Goal: Task Accomplishment & Management: Manage account settings

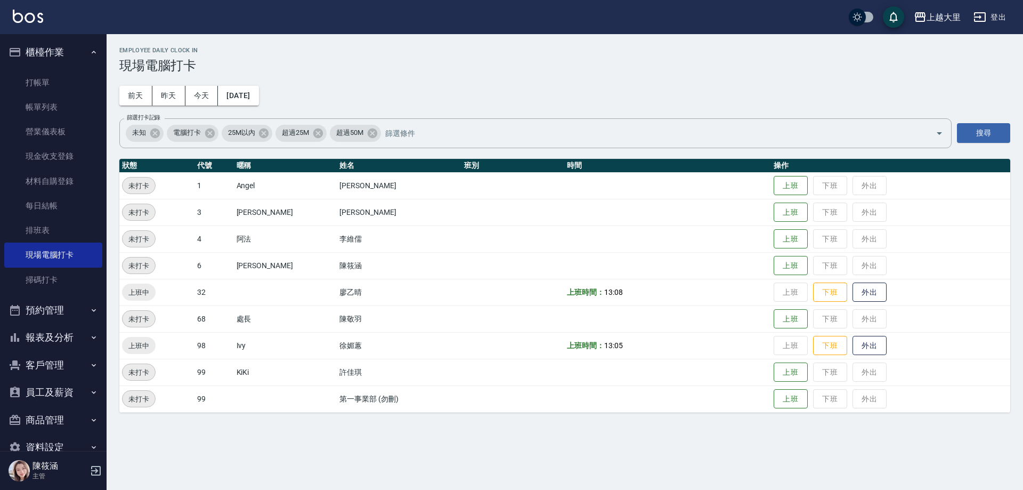
click at [67, 334] on button "報表及分析" at bounding box center [53, 338] width 98 height 28
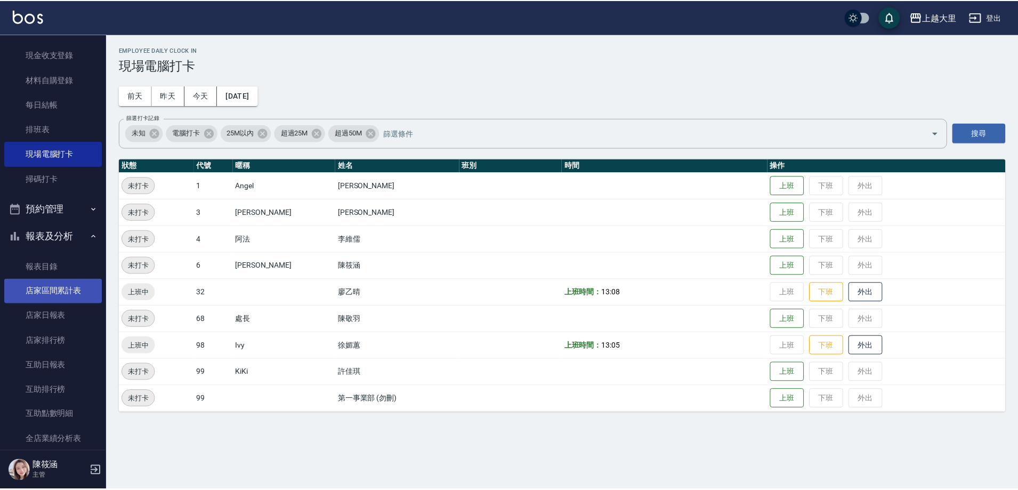
scroll to position [160, 0]
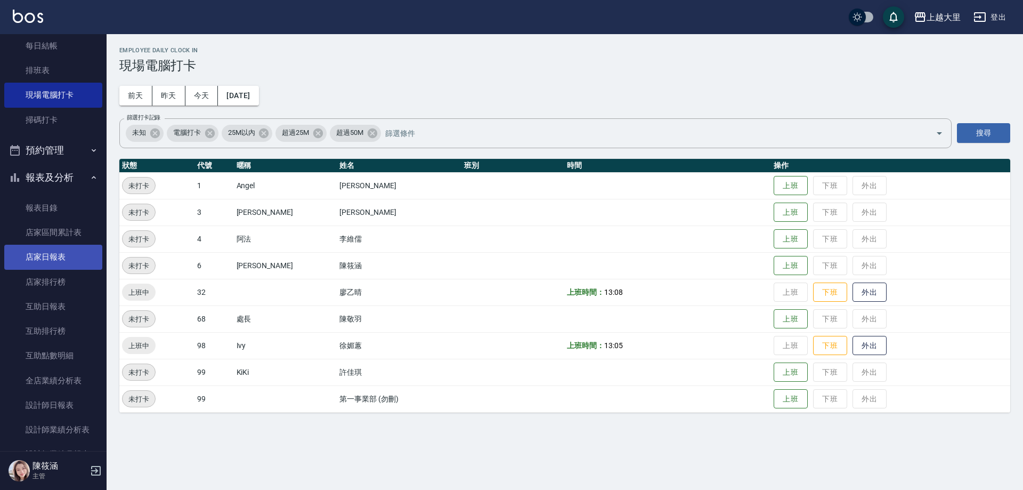
click at [50, 302] on link "互助日報表" at bounding box center [53, 306] width 98 height 25
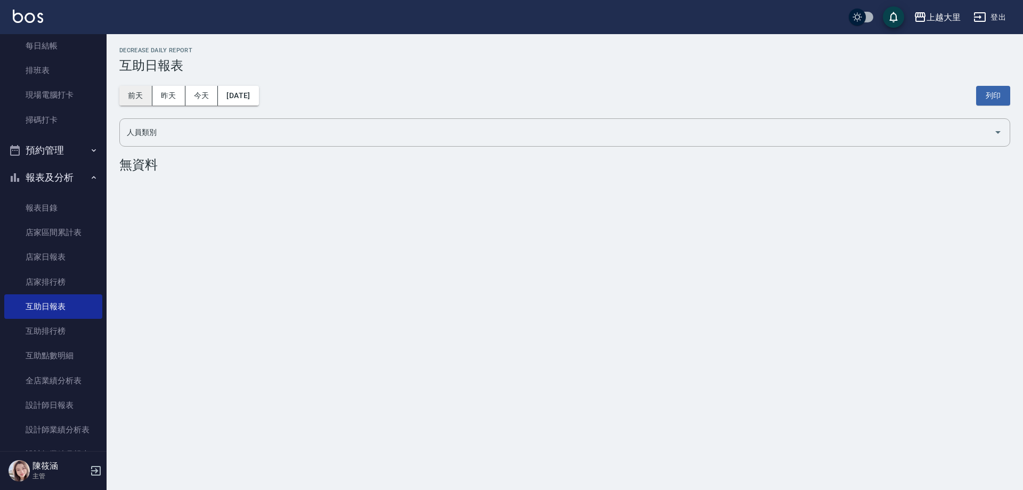
click at [149, 92] on button "前天" at bounding box center [135, 96] width 33 height 20
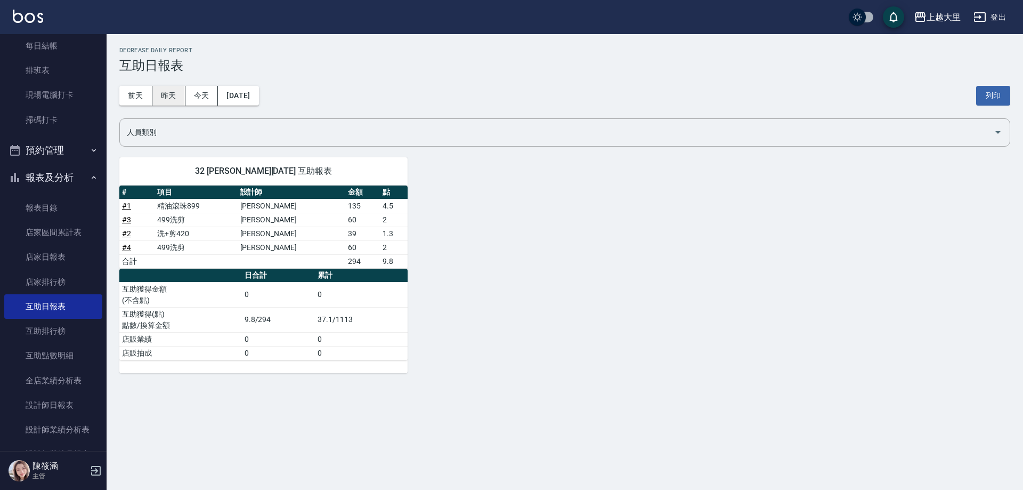
click at [158, 96] on button "昨天" at bounding box center [168, 96] width 33 height 20
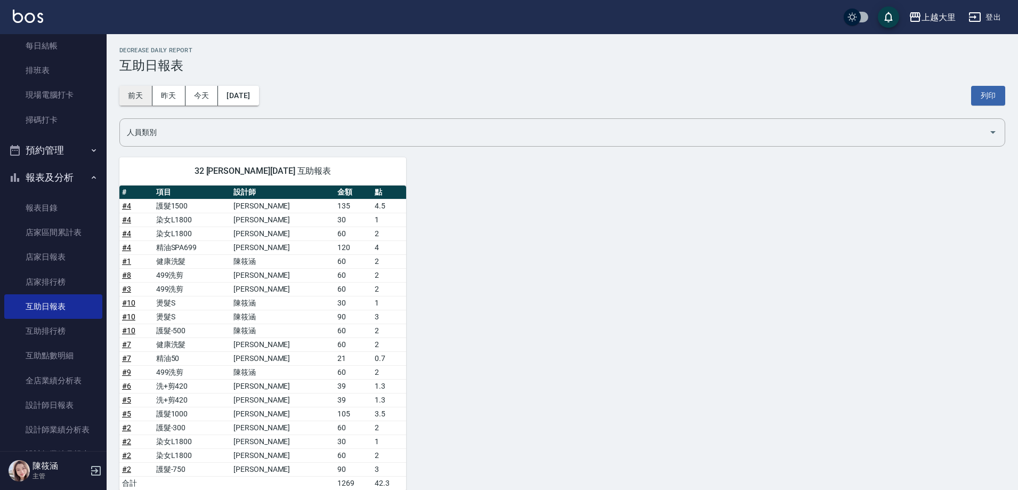
click at [136, 93] on button "前天" at bounding box center [135, 96] width 33 height 20
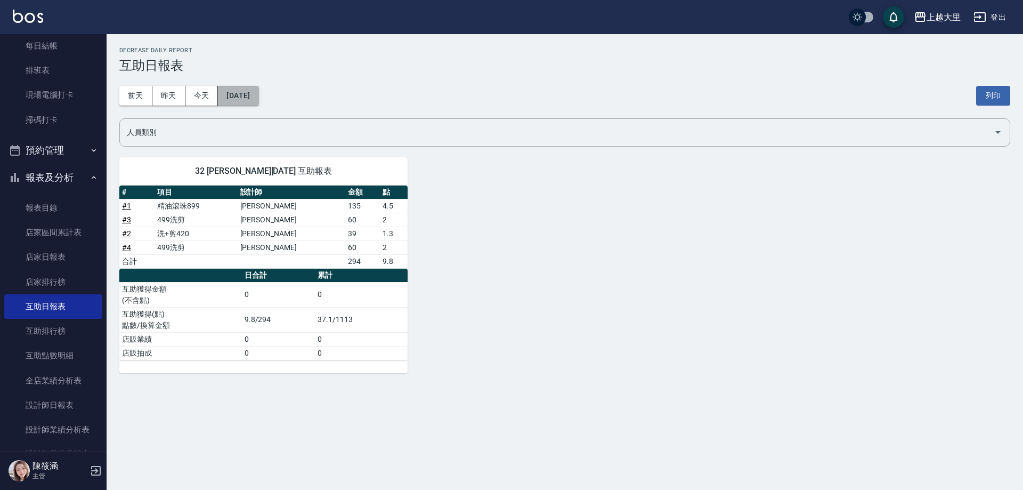
click at [256, 95] on button "[DATE]" at bounding box center [238, 96] width 41 height 20
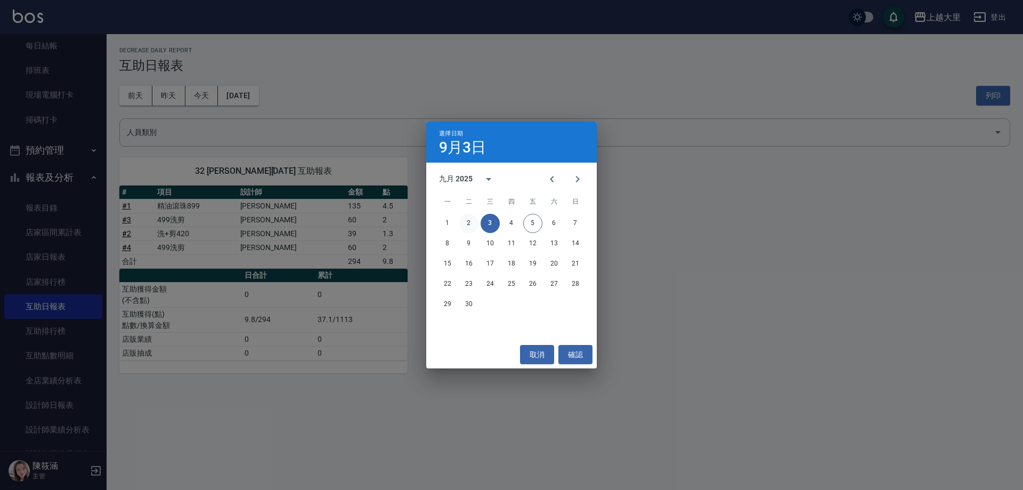
click at [472, 220] on button "2" at bounding box center [468, 223] width 19 height 19
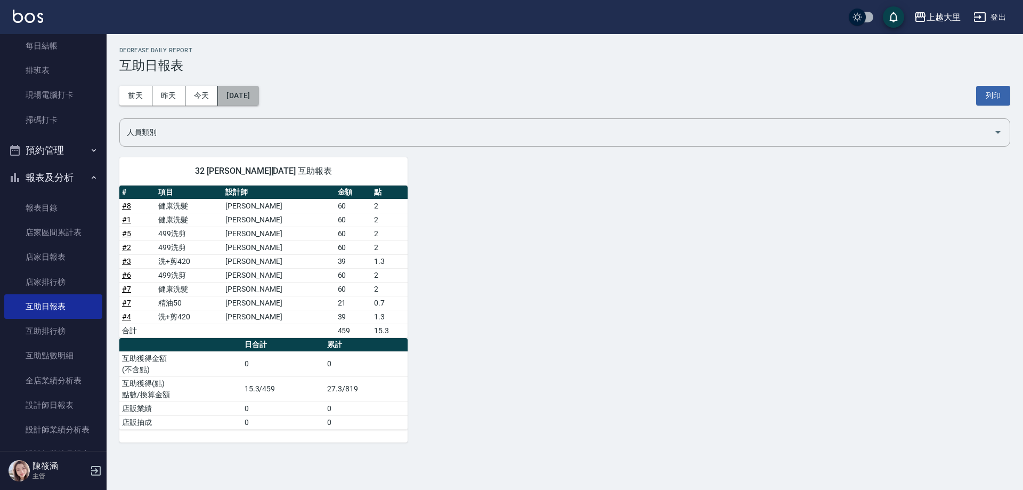
click at [258, 94] on button "[DATE]" at bounding box center [238, 96] width 41 height 20
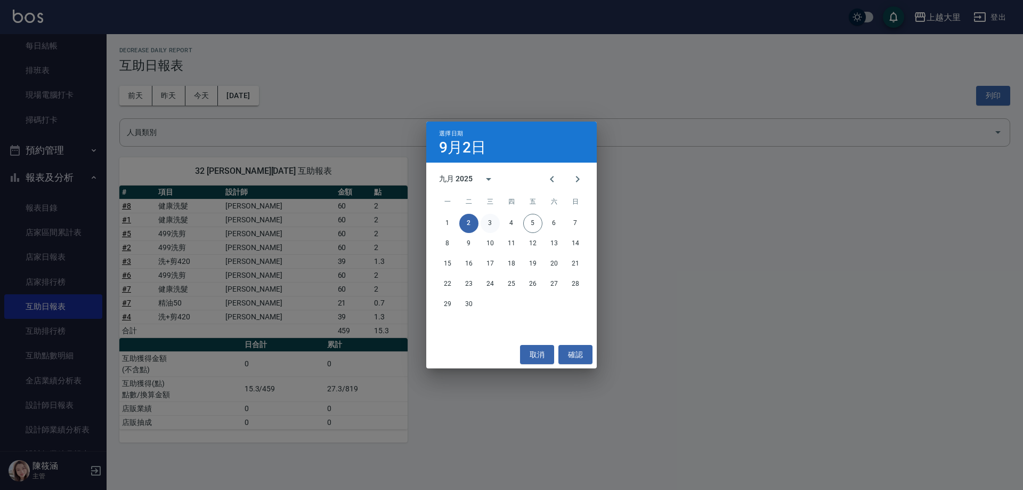
click at [482, 217] on button "3" at bounding box center [490, 223] width 19 height 19
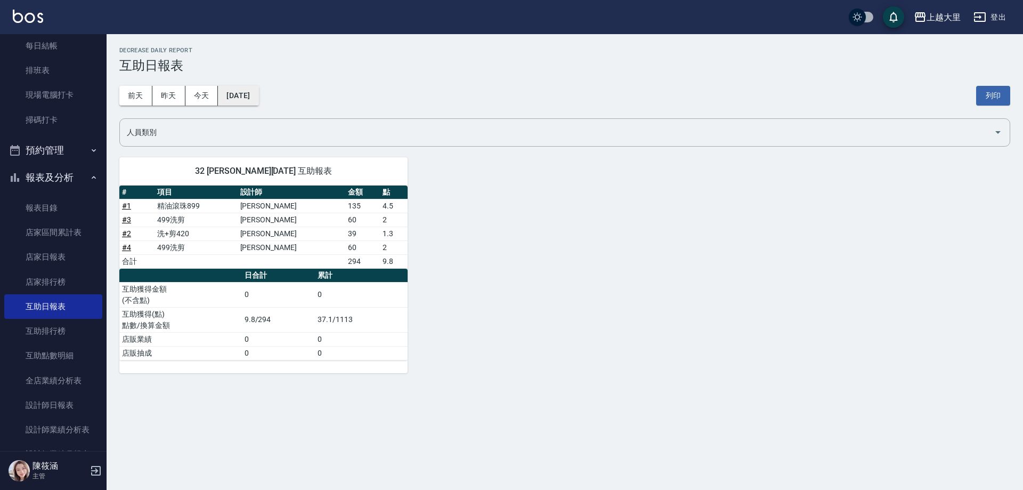
click at [258, 102] on button "[DATE]" at bounding box center [238, 96] width 41 height 20
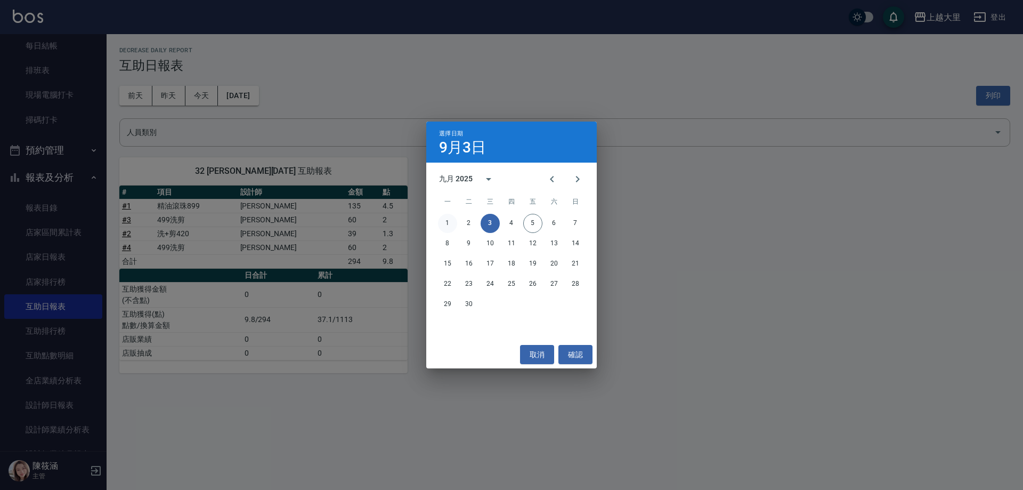
click at [450, 220] on button "1" at bounding box center [447, 223] width 19 height 19
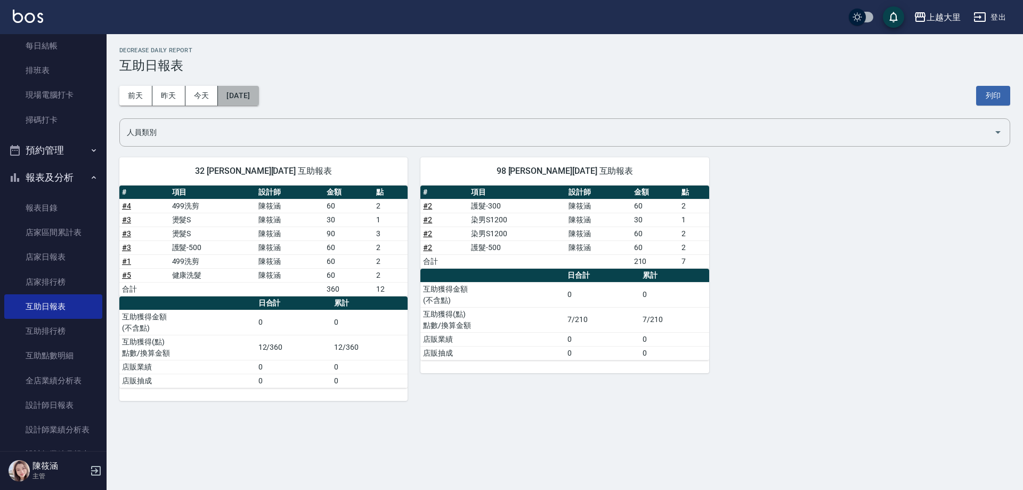
click at [258, 98] on button "[DATE]" at bounding box center [238, 96] width 41 height 20
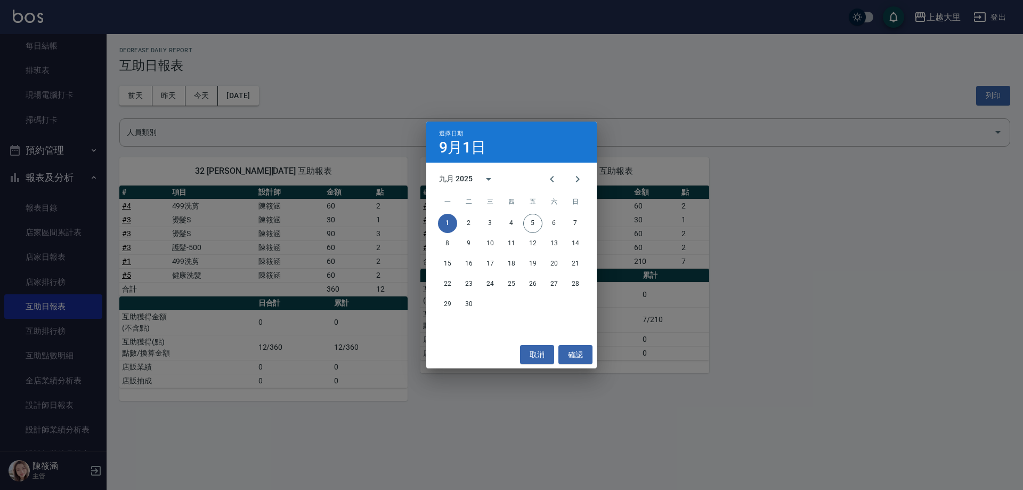
click at [772, 305] on div "選擇日期 [DATE] 九月 2025 一 二 三 四 五 六 日 1 2 3 4 5 6 7 8 9 10 11 12 13 14 15 16 17 18 …" at bounding box center [511, 245] width 1023 height 490
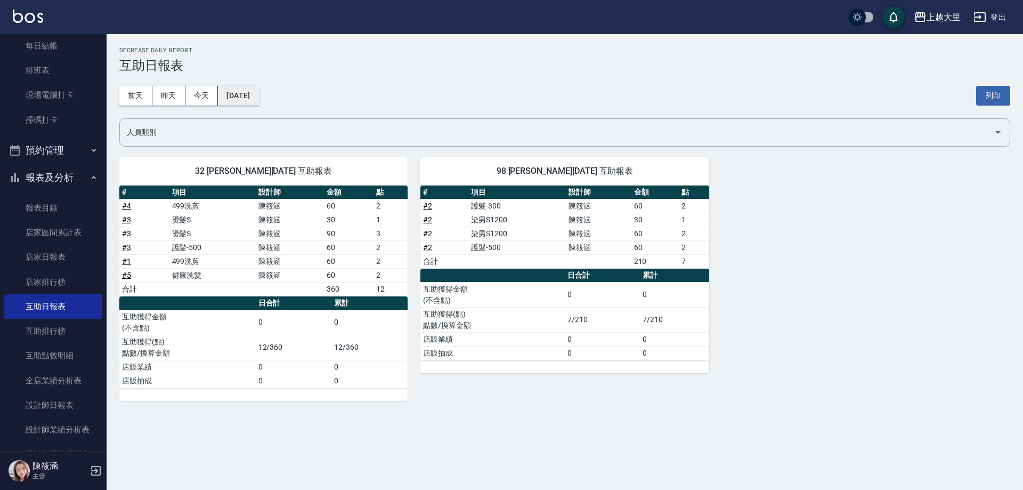
click at [258, 93] on button "[DATE]" at bounding box center [238, 96] width 41 height 20
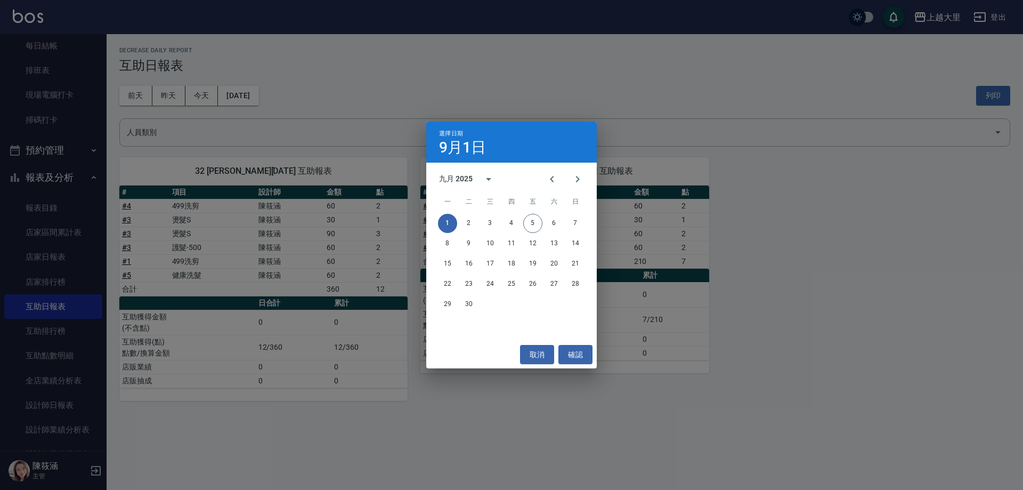
click at [461, 214] on div "1 2 3 4 5 6 7" at bounding box center [511, 223] width 171 height 19
click at [475, 222] on button "2" at bounding box center [468, 223] width 19 height 19
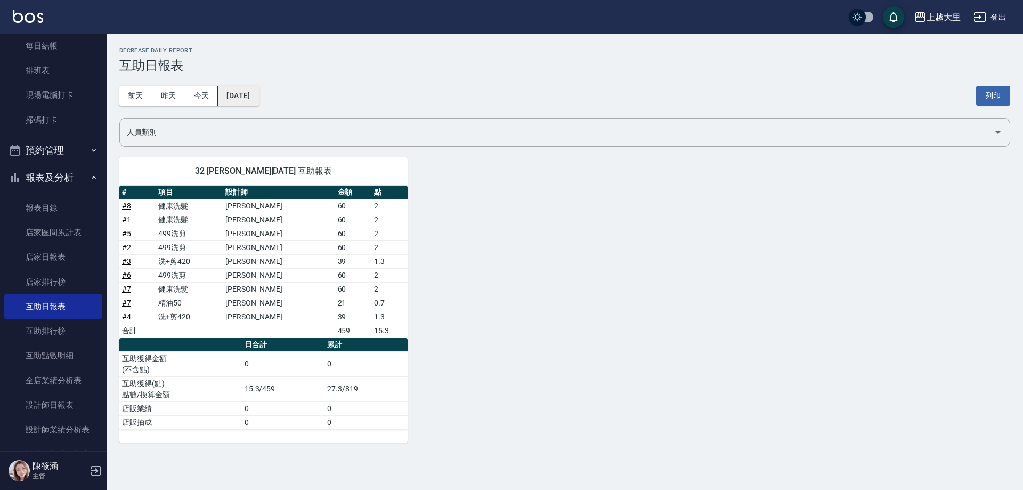
click at [253, 101] on button "[DATE]" at bounding box center [238, 96] width 41 height 20
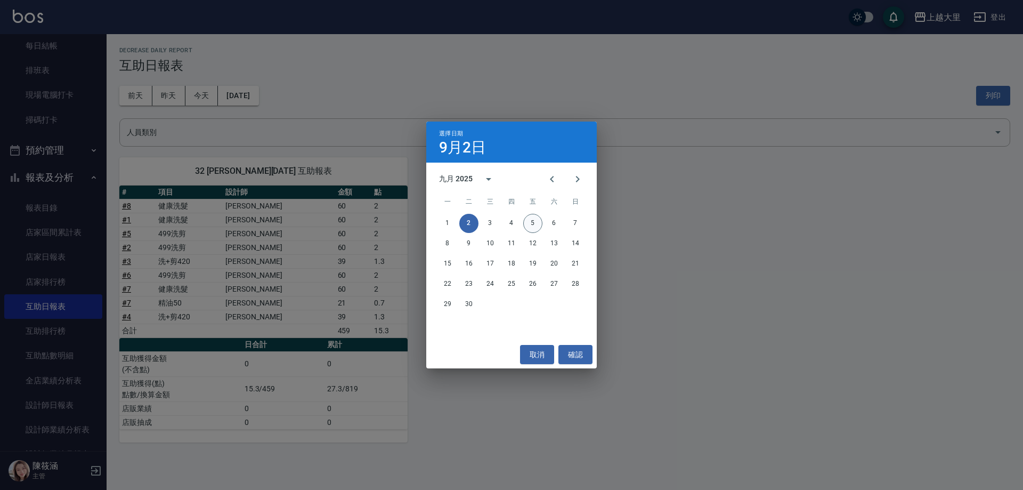
click at [530, 222] on button "5" at bounding box center [532, 223] width 19 height 19
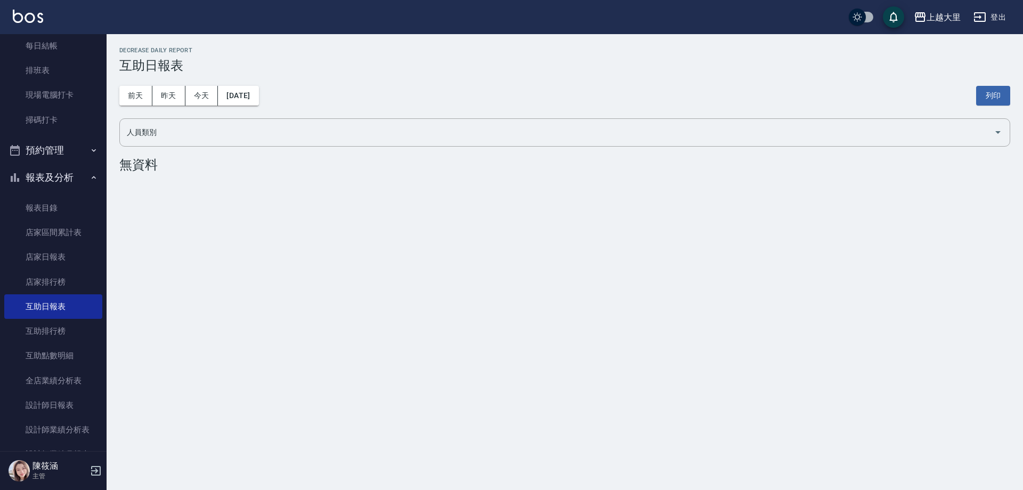
click at [790, 357] on div "上越大里 [DATE] 互助日報表 列印時間： [DATE][PHONE_NUMBER]:58 Decrease Daily Report 互助日報表 [DA…" at bounding box center [511, 245] width 1023 height 490
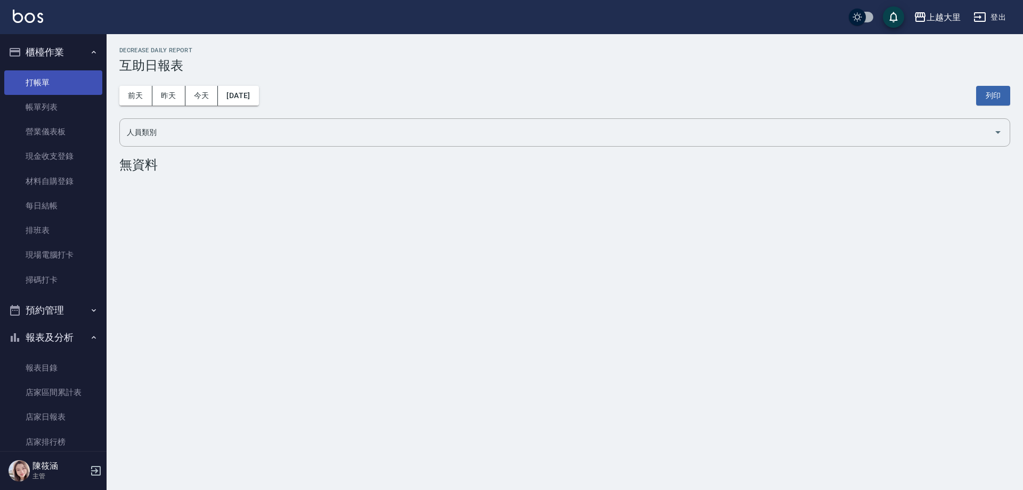
click at [51, 80] on link "打帳單" at bounding box center [53, 82] width 98 height 25
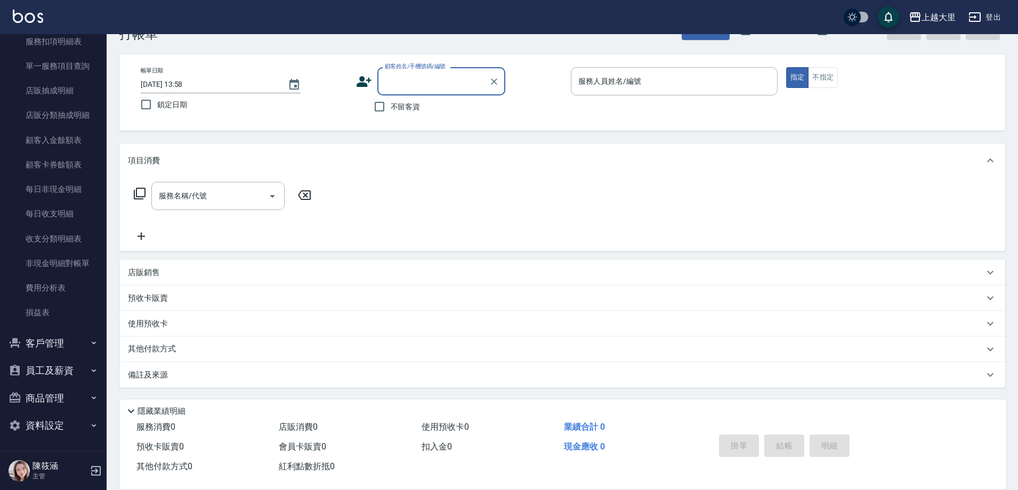
scroll to position [697, 0]
click at [40, 364] on button "員工及薪資" at bounding box center [53, 369] width 98 height 28
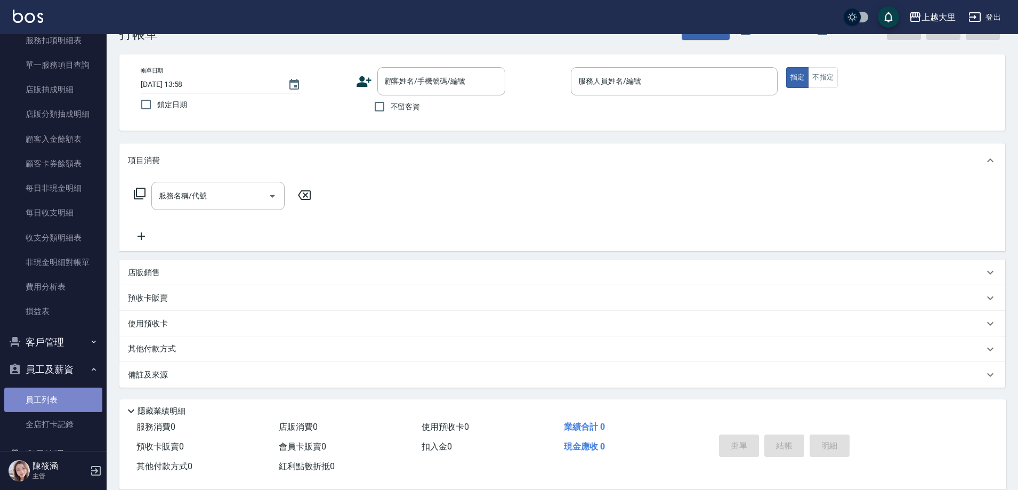
click at [54, 390] on link "員工列表" at bounding box center [53, 399] width 98 height 25
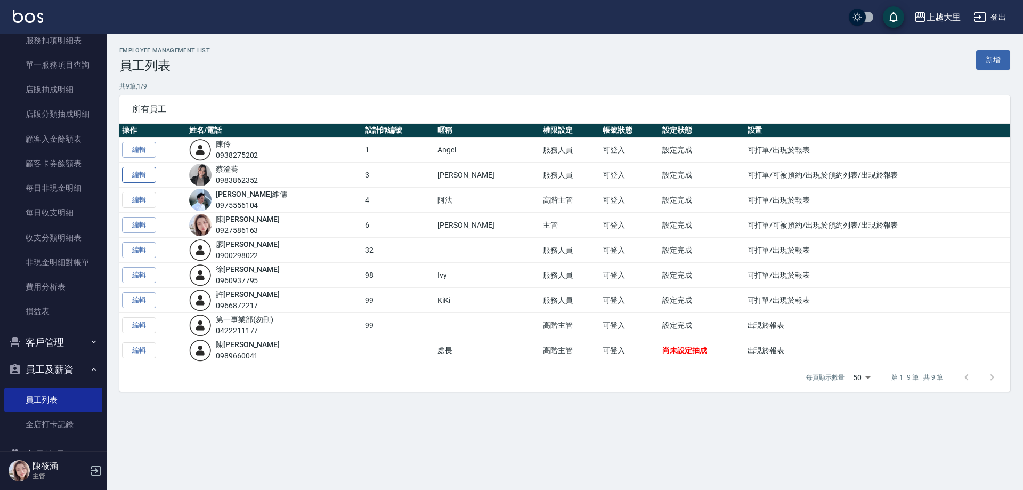
click at [147, 175] on link "編輯" at bounding box center [139, 175] width 34 height 17
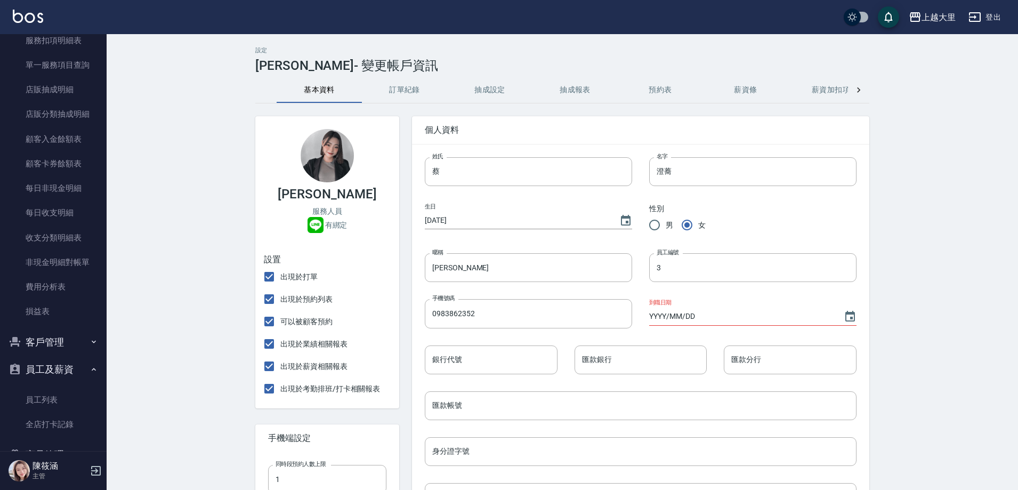
click at [745, 88] on button "薪資條" at bounding box center [745, 90] width 85 height 26
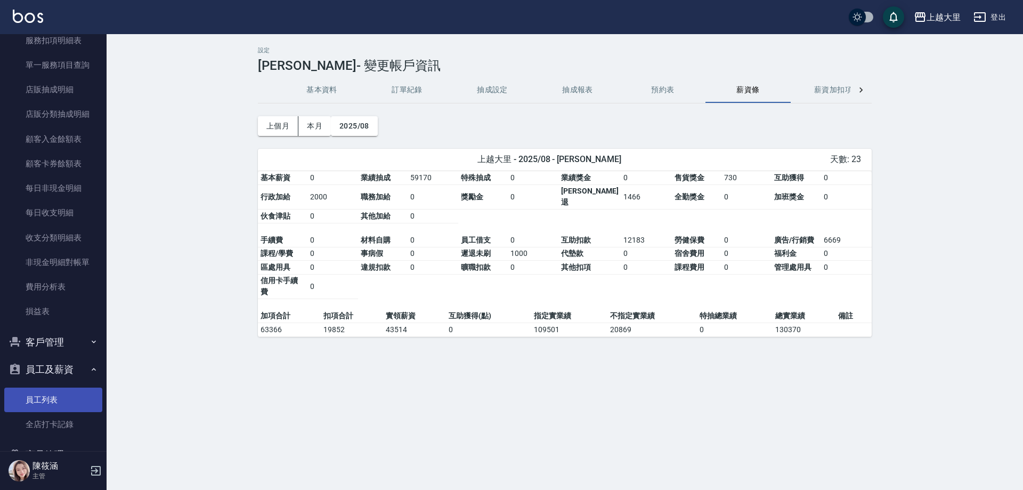
click at [40, 401] on link "員工列表" at bounding box center [53, 399] width 98 height 25
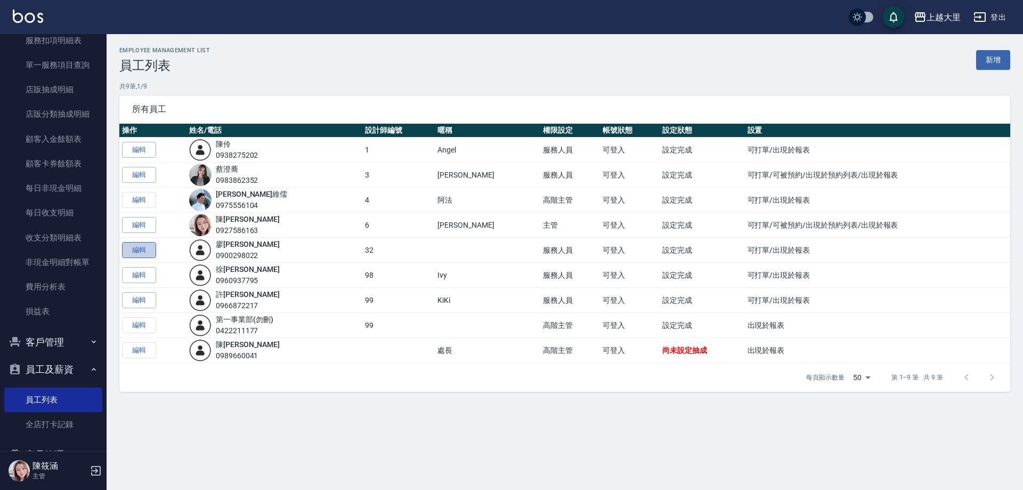
click at [149, 250] on link "編輯" at bounding box center [139, 250] width 34 height 17
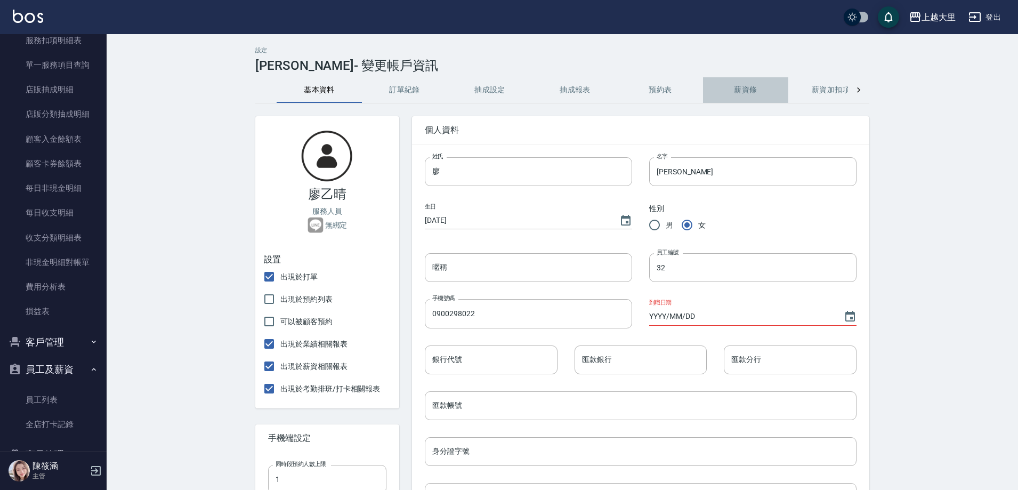
click at [742, 79] on button "薪資條" at bounding box center [745, 90] width 85 height 26
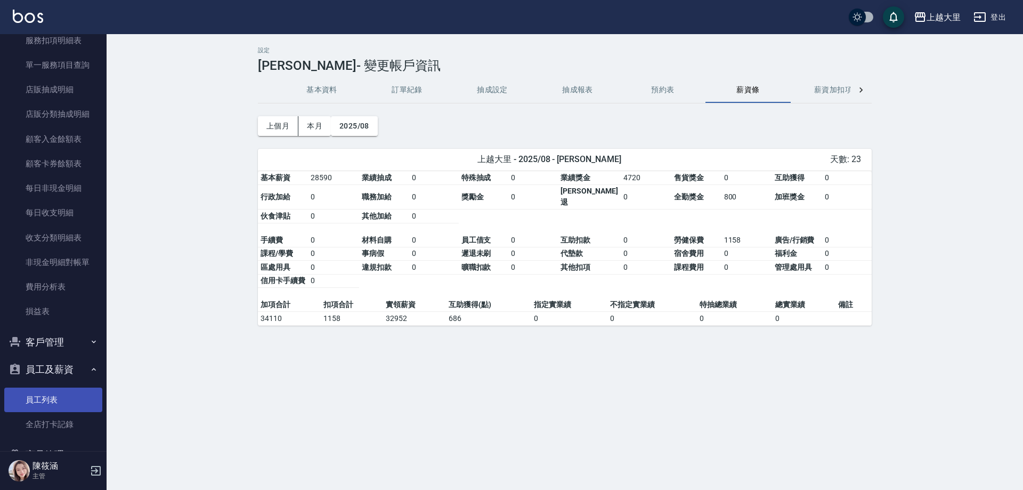
click at [55, 400] on link "員工列表" at bounding box center [53, 399] width 98 height 25
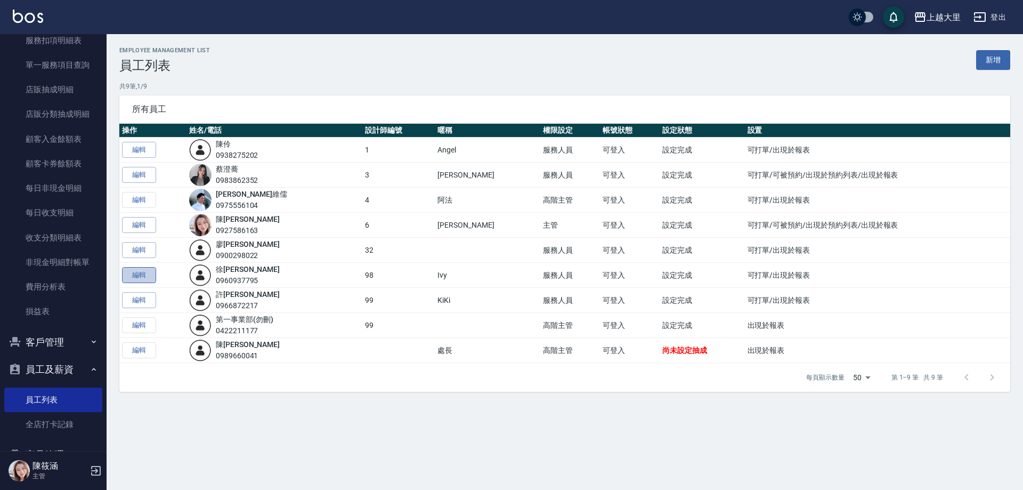
click at [147, 273] on link "編輯" at bounding box center [139, 275] width 34 height 17
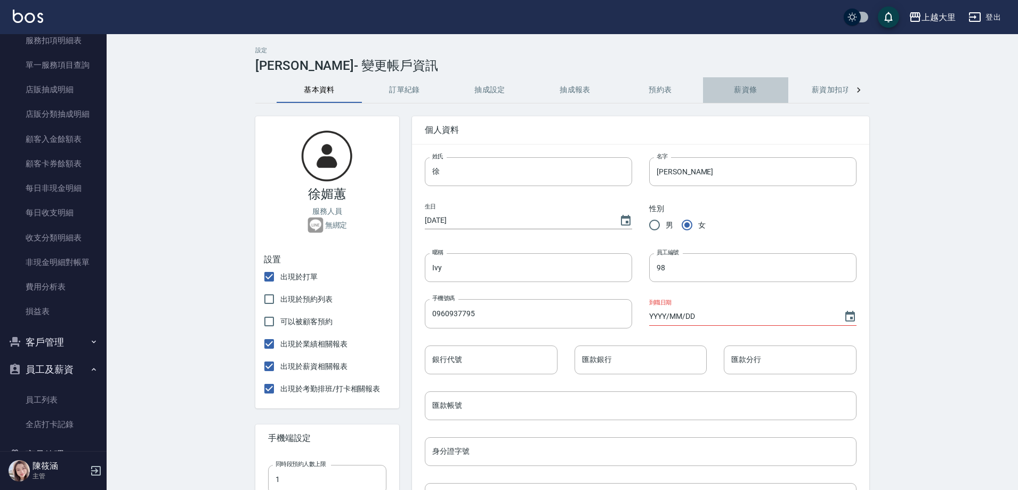
click at [757, 93] on button "薪資條" at bounding box center [745, 90] width 85 height 26
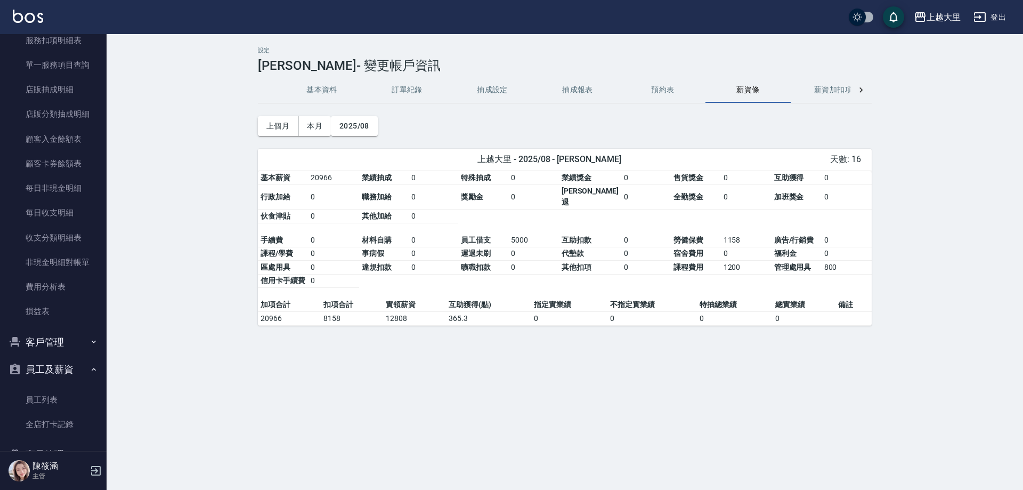
click at [274, 114] on div "上個月 本月 2025/08" at bounding box center [318, 125] width 120 height 45
click at [273, 115] on div "上個月 本月 2025/08" at bounding box center [318, 125] width 120 height 45
click at [268, 125] on button "上個月" at bounding box center [278, 126] width 41 height 20
click at [358, 128] on button "2025/08" at bounding box center [354, 126] width 47 height 20
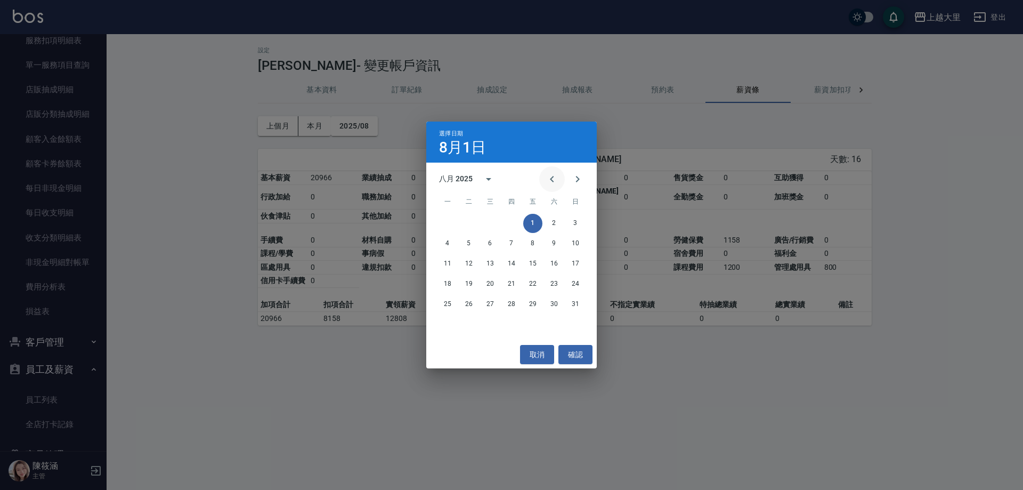
click at [547, 176] on icon "Previous month" at bounding box center [552, 179] width 13 height 13
click at [514, 307] on button "31" at bounding box center [511, 304] width 19 height 19
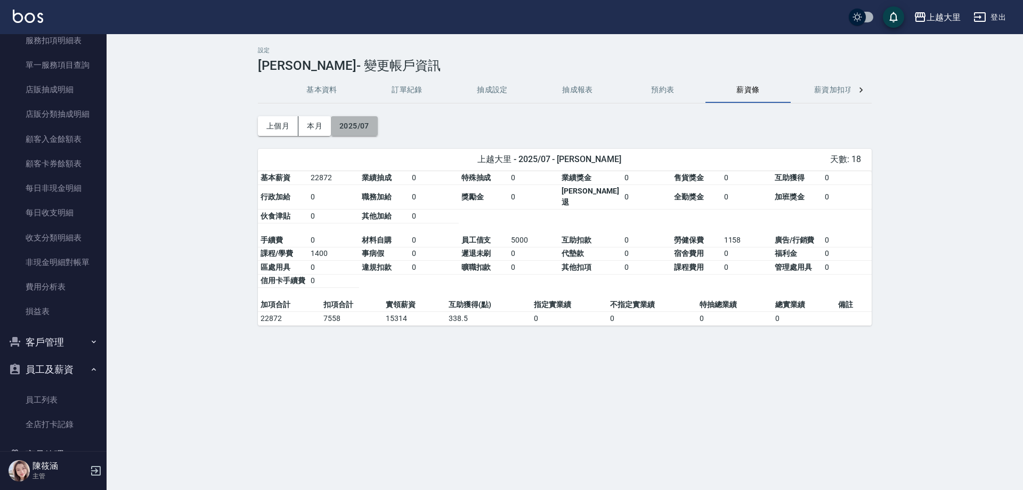
click at [347, 120] on button "2025/07" at bounding box center [354, 126] width 47 height 20
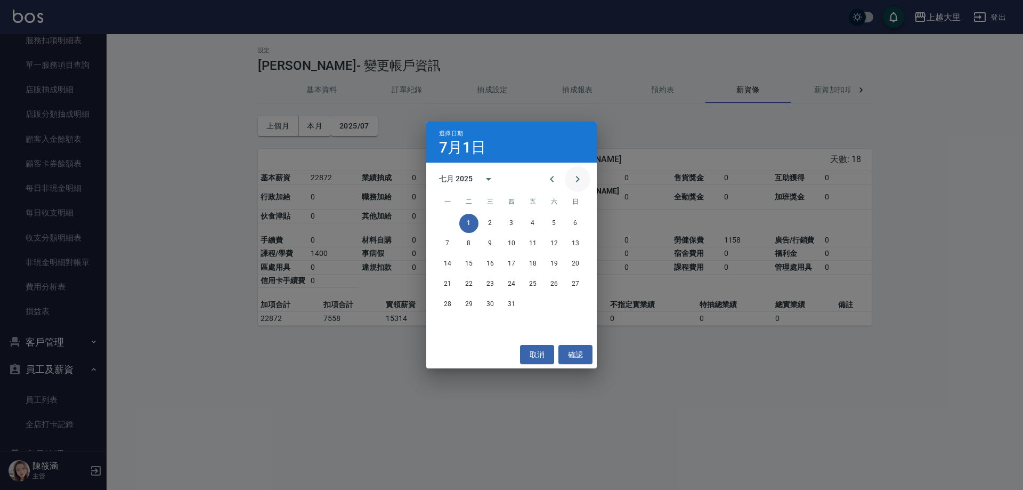
click at [581, 183] on icon "Next month" at bounding box center [577, 179] width 13 height 13
click at [499, 250] on div "4 5 6 7 8 9 10" at bounding box center [511, 243] width 171 height 19
click at [474, 265] on button "12" at bounding box center [468, 263] width 19 height 19
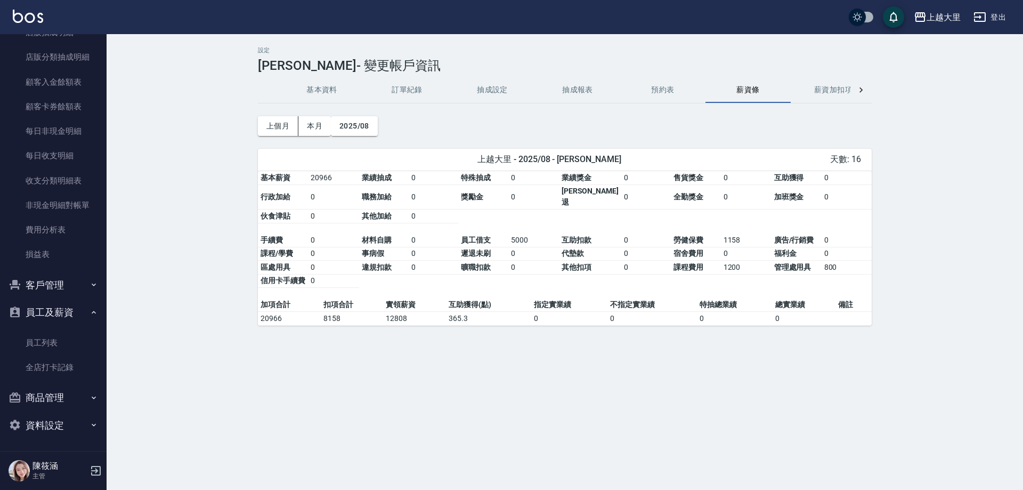
scroll to position [755, 0]
click at [55, 322] on button "員工及薪資" at bounding box center [53, 312] width 98 height 28
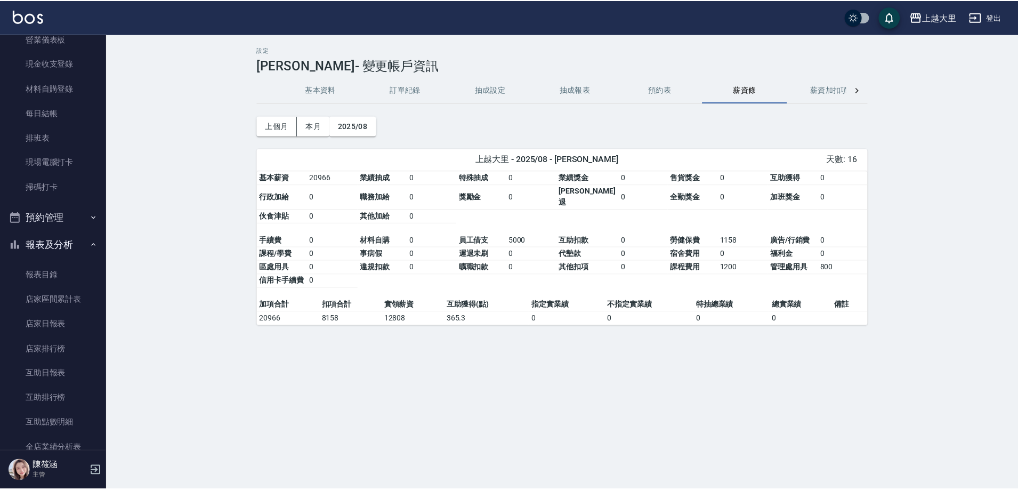
scroll to position [0, 0]
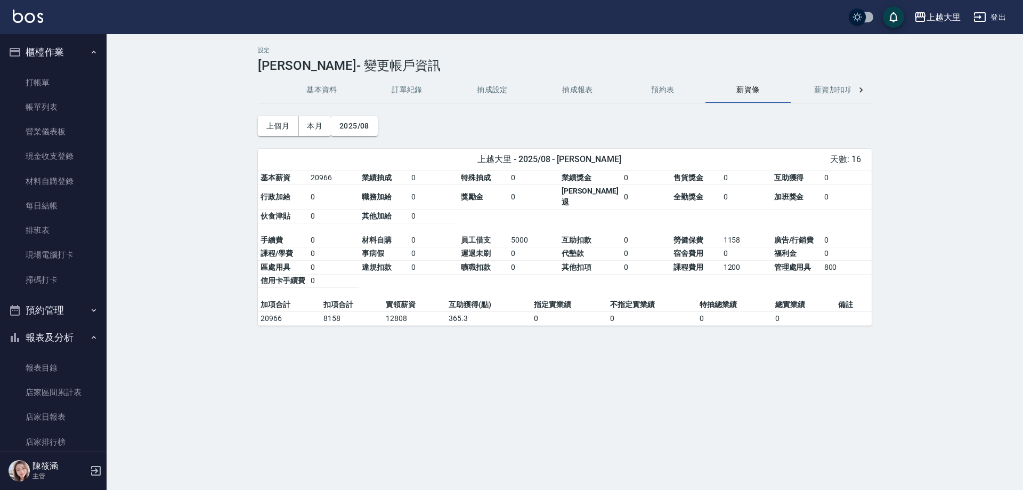
click at [50, 350] on button "報表及分析" at bounding box center [53, 338] width 98 height 28
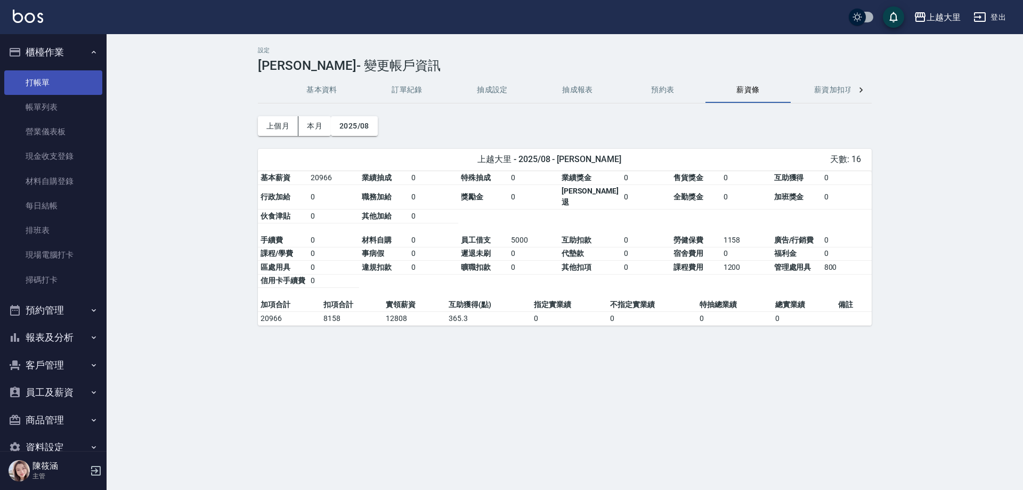
click at [50, 78] on link "打帳單" at bounding box center [53, 82] width 98 height 25
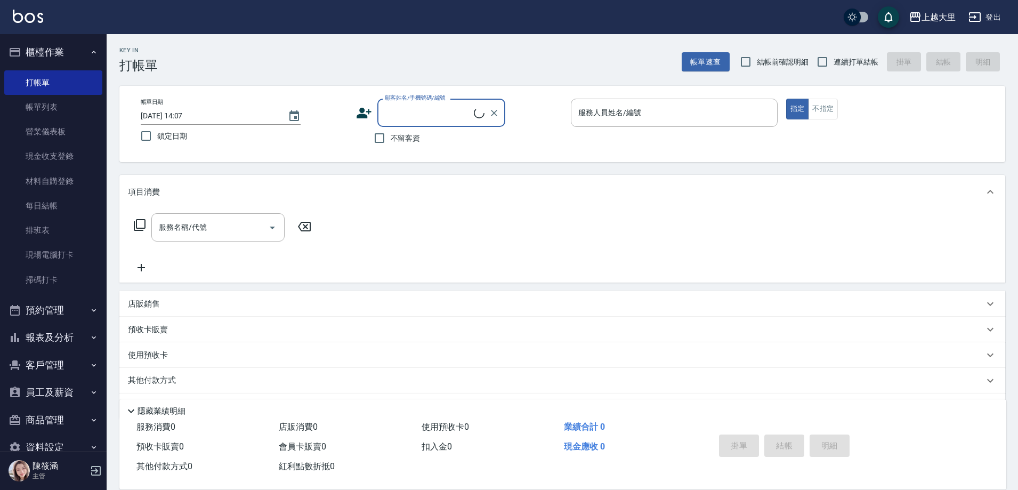
click at [67, 53] on button "櫃檯作業" at bounding box center [53, 52] width 98 height 28
